Goal: Information Seeking & Learning: Learn about a topic

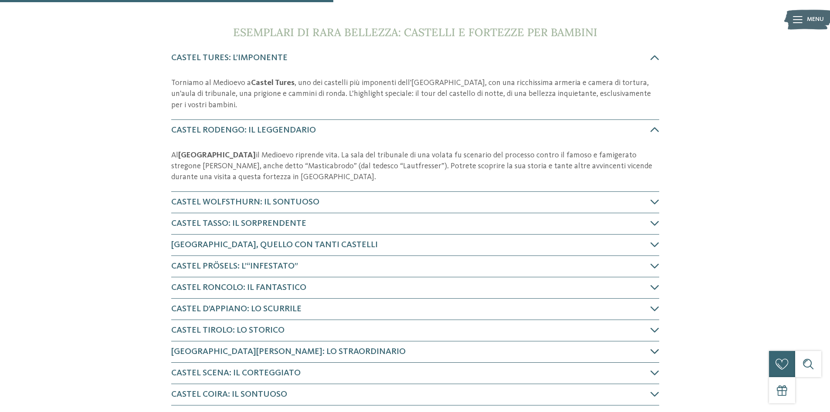
scroll to position [323, 0]
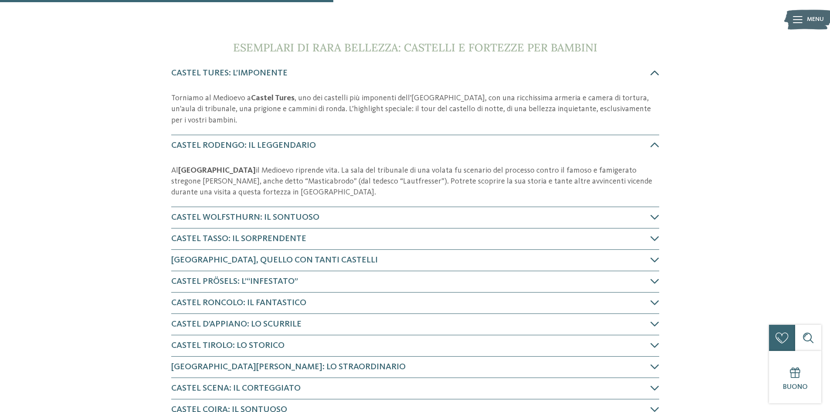
click at [254, 73] on span "Castel Tures: l’imponente" at bounding box center [229, 73] width 116 height 9
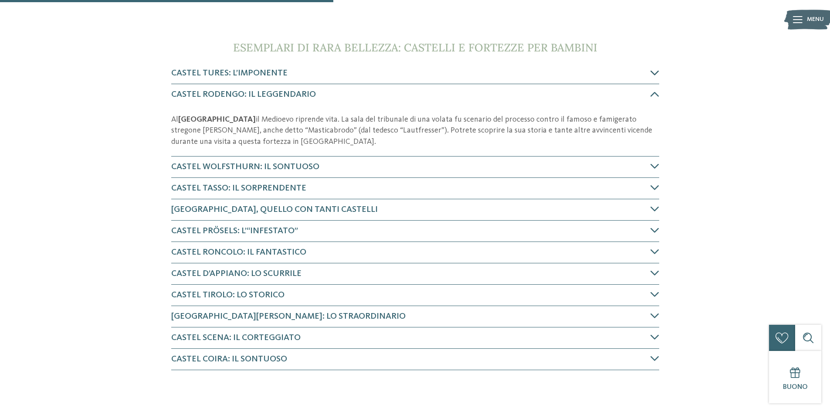
click at [254, 73] on span "Castel Tures: l’imponente" at bounding box center [229, 73] width 116 height 9
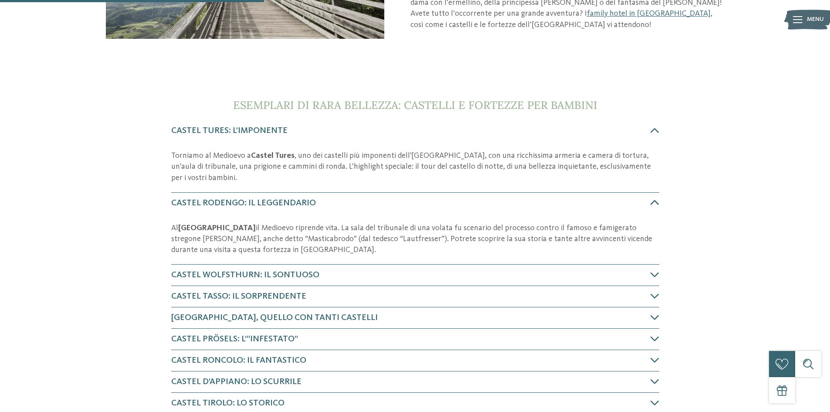
scroll to position [251, 0]
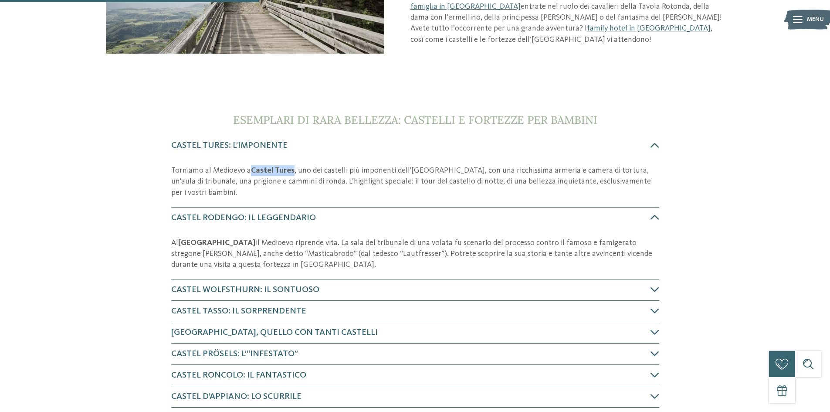
drag, startPoint x: 248, startPoint y: 168, endPoint x: 292, endPoint y: 171, distance: 43.2
click at [292, 171] on p "Torniamo al Medioevo a [GEOGRAPHIC_DATA] , uno dei castelli più imponenti dell'…" at bounding box center [415, 181] width 488 height 33
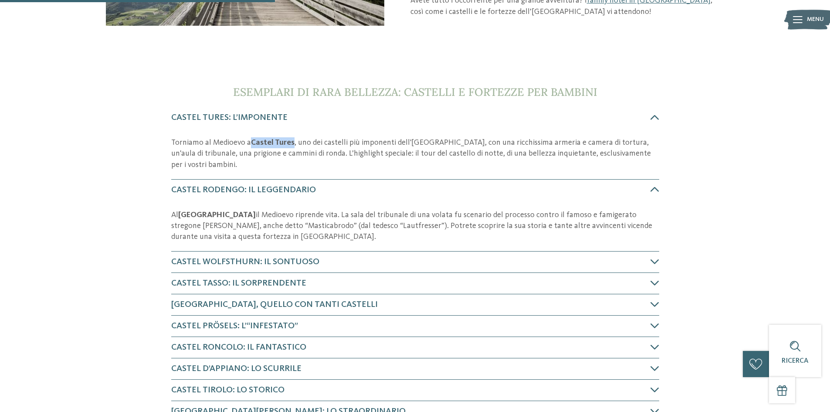
scroll to position [294, 0]
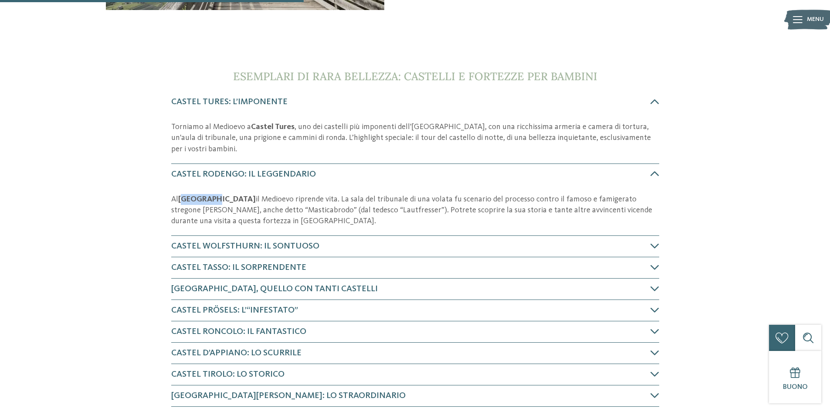
drag, startPoint x: 183, startPoint y: 197, endPoint x: 197, endPoint y: 197, distance: 14.4
click at [211, 200] on strong "[GEOGRAPHIC_DATA]" at bounding box center [217, 199] width 78 height 8
drag, startPoint x: 180, startPoint y: 198, endPoint x: 229, endPoint y: 197, distance: 49.7
click at [231, 197] on strong "[GEOGRAPHIC_DATA]" at bounding box center [217, 199] width 78 height 8
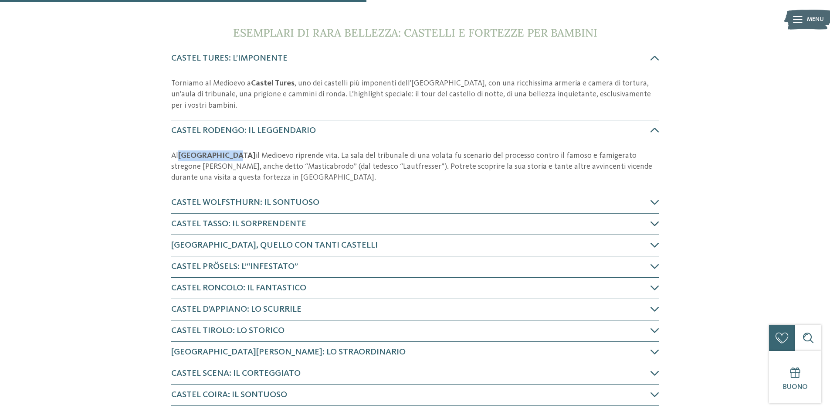
scroll to position [381, 0]
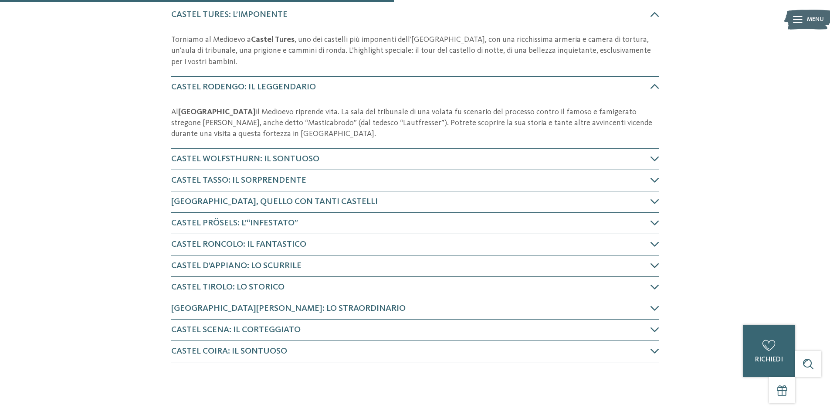
click at [250, 266] on span "Castel d’Appiano: lo scurrile" at bounding box center [236, 266] width 130 height 9
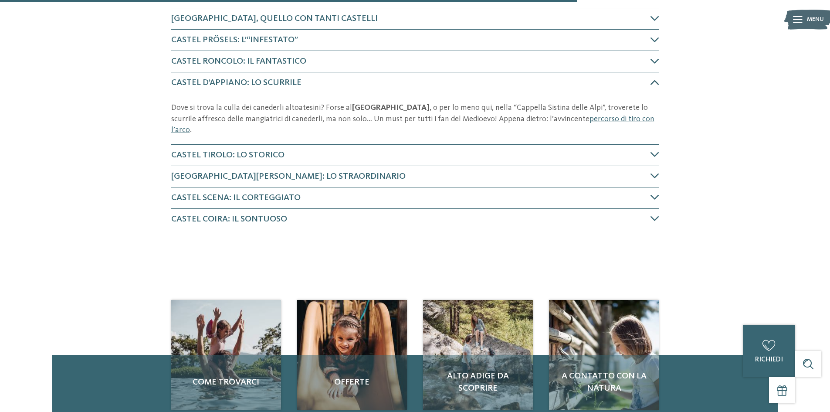
scroll to position [589, 0]
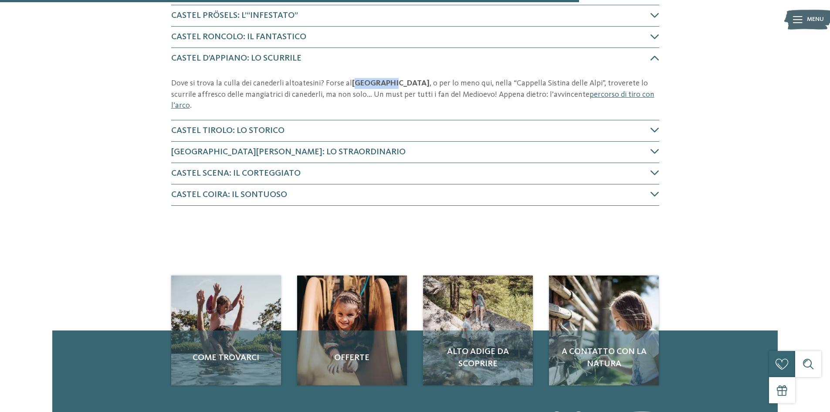
drag, startPoint x: 351, startPoint y: 82, endPoint x: 382, endPoint y: 85, distance: 31.1
click at [382, 85] on strong "[GEOGRAPHIC_DATA]" at bounding box center [391, 83] width 78 height 8
drag, startPoint x: 349, startPoint y: 82, endPoint x: 412, endPoint y: 84, distance: 63.7
click at [412, 84] on p "Dove si trova la culla dei canederli altoatesini? Forse al [GEOGRAPHIC_DATA] , …" at bounding box center [415, 94] width 488 height 33
